Goal: Register for event/course

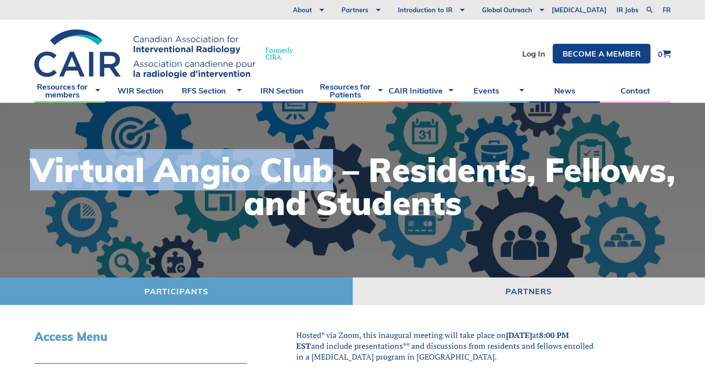
drag, startPoint x: 28, startPoint y: 162, endPoint x: 334, endPoint y: 170, distance: 305.2
click at [334, 170] on h1 "Virtual Angio Club – Residents, Fellows, and Students" at bounding box center [352, 186] width 685 height 66
copy h1 "Virtual Angio Club"
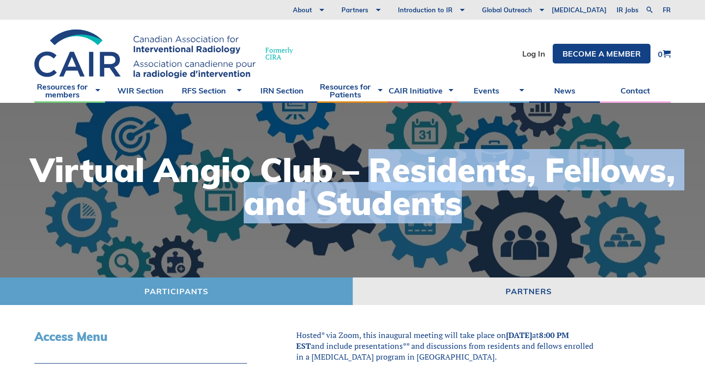
drag, startPoint x: 380, startPoint y: 168, endPoint x: 473, endPoint y: 205, distance: 100.4
click at [473, 205] on h1 "Virtual Angio Club – Residents, Fellows, and Students" at bounding box center [352, 186] width 685 height 66
copy h1 "Residents, Fellows, and Students"
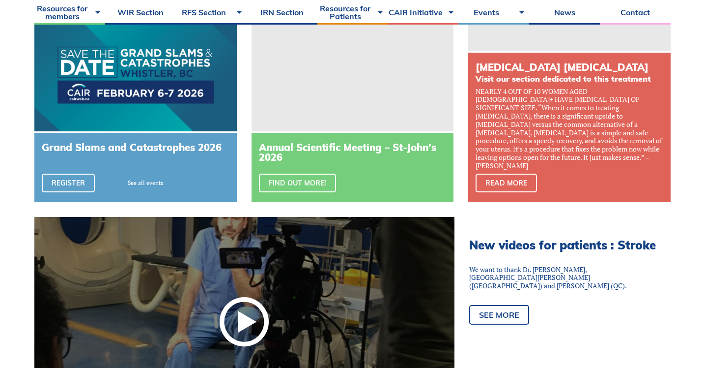
scroll to position [380, 0]
